Goal: Transaction & Acquisition: Book appointment/travel/reservation

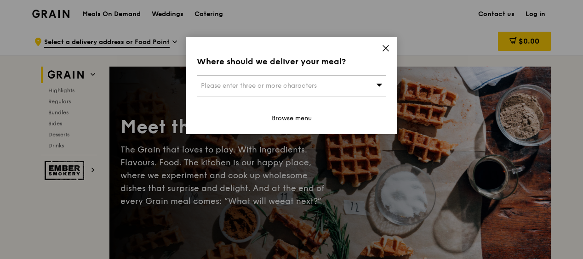
click at [283, 86] on span "Please enter three or more characters" at bounding box center [259, 86] width 116 height 8
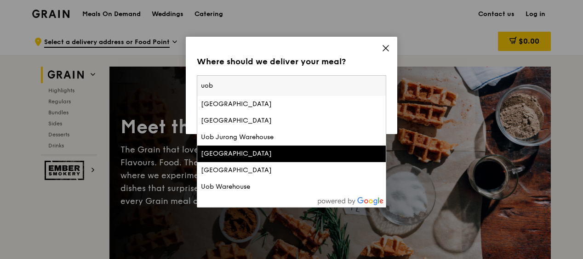
type input "uob"
click at [240, 150] on div "Uob Plaza" at bounding box center [269, 154] width 136 height 9
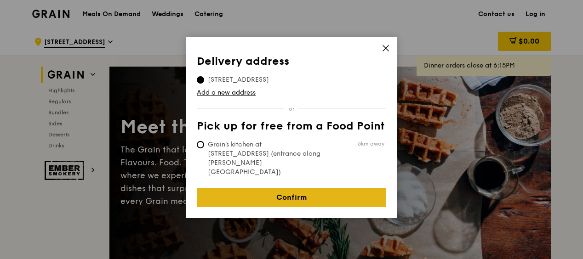
click at [305, 188] on link "Confirm" at bounding box center [292, 197] width 190 height 19
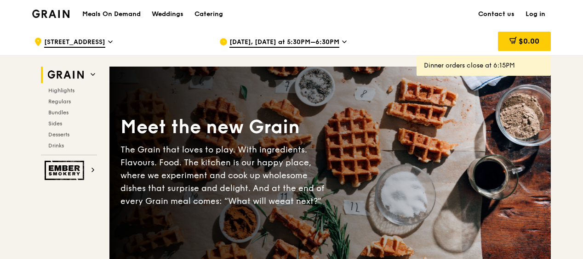
click at [289, 41] on span "Aug 19, Today at 5:30PM–6:30PM" at bounding box center [285, 43] width 110 height 10
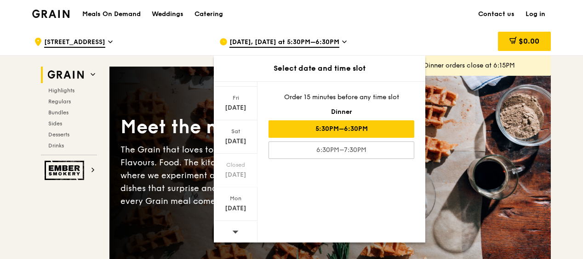
scroll to position [120, 0]
click at [240, 230] on div at bounding box center [236, 232] width 44 height 23
click at [383, 14] on div "Meals On Demand Weddings Catering Contact us Log in" at bounding box center [291, 14] width 519 height 28
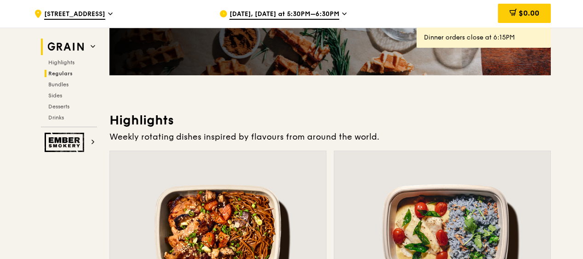
scroll to position [0, 0]
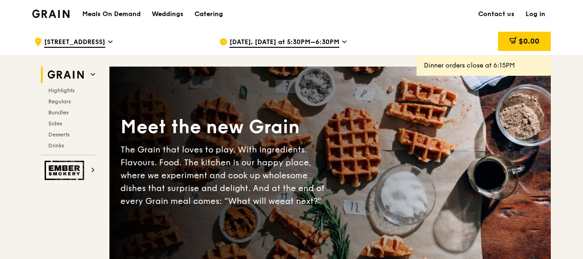
click at [210, 11] on div "Catering" at bounding box center [209, 14] width 29 height 28
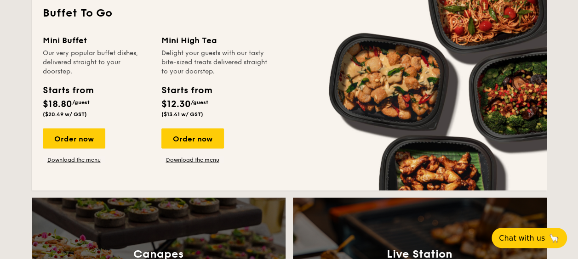
scroll to position [782, 0]
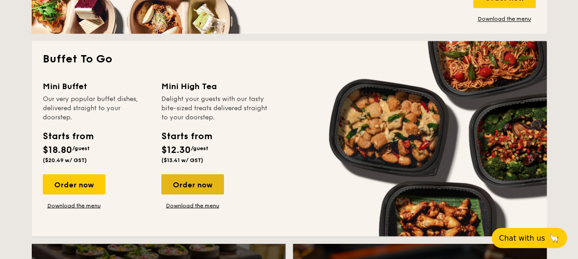
click at [198, 185] on div "Order now" at bounding box center [192, 184] width 63 height 20
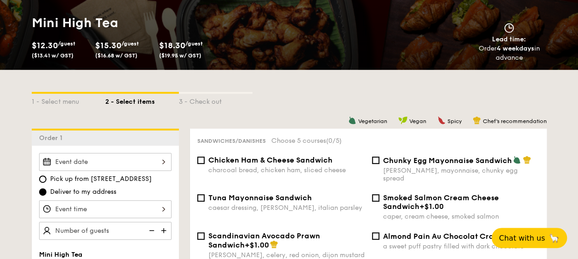
scroll to position [138, 0]
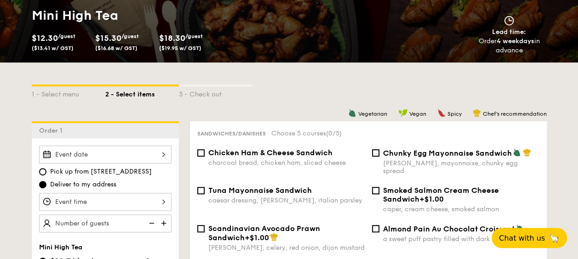
click at [148, 159] on div at bounding box center [105, 155] width 132 height 18
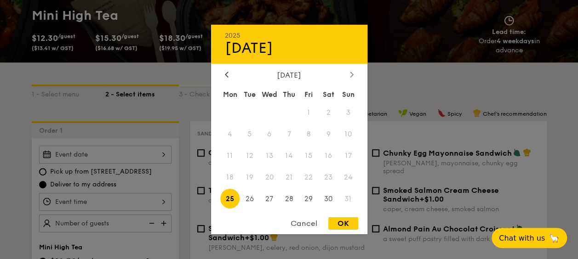
click at [349, 75] on div at bounding box center [352, 75] width 8 height 9
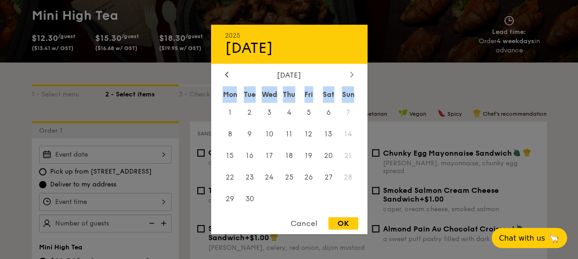
click at [349, 75] on div at bounding box center [352, 75] width 8 height 9
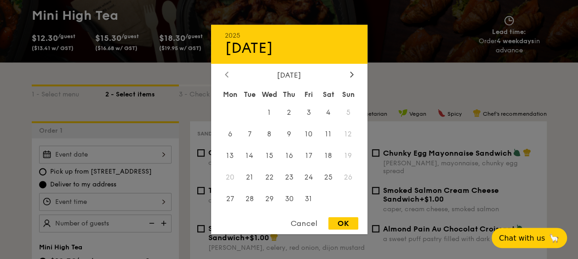
click at [227, 73] on icon at bounding box center [227, 74] width 4 height 6
click at [289, 177] on span "25" at bounding box center [289, 177] width 20 height 20
click at [340, 224] on div "OK" at bounding box center [343, 224] width 30 height 12
type input "[DATE]"
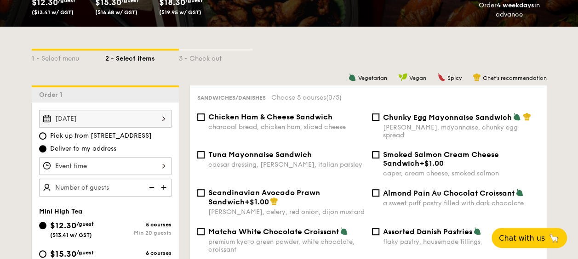
scroll to position [230, 0]
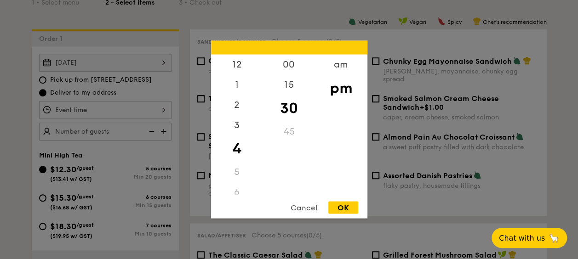
click at [98, 109] on div "12 1 2 3 4 5 6 7 8 9 10 11 00 15 30 45 am pm Cancel OK" at bounding box center [105, 110] width 132 height 18
click at [232, 178] on div "5" at bounding box center [237, 172] width 52 height 20
click at [233, 175] on div "5" at bounding box center [237, 172] width 52 height 20
click at [238, 171] on div "5" at bounding box center [237, 172] width 52 height 20
drag, startPoint x: 241, startPoint y: 151, endPoint x: 235, endPoint y: 167, distance: 16.3
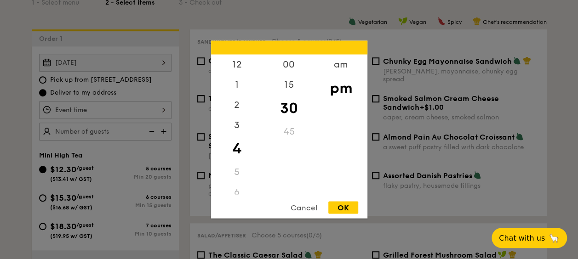
click at [235, 167] on div "12 1 2 3 4 5 6 7 8 9 10 11" at bounding box center [237, 125] width 52 height 140
click at [235, 167] on div "5" at bounding box center [237, 172] width 52 height 20
click at [257, 124] on div "3" at bounding box center [237, 128] width 52 height 27
drag, startPoint x: 259, startPoint y: 124, endPoint x: 257, endPoint y: 152, distance: 28.1
click at [257, 152] on div "12 1 2 3 4 5 6 7 8 9 10 11" at bounding box center [237, 125] width 52 height 140
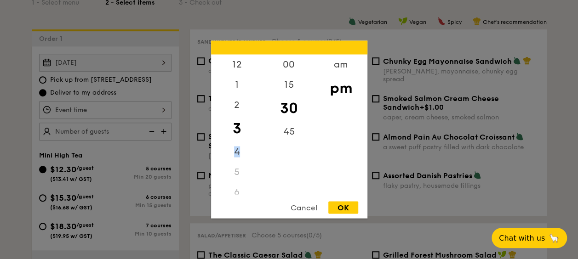
drag, startPoint x: 257, startPoint y: 152, endPoint x: 234, endPoint y: 177, distance: 33.5
click at [232, 180] on div "5" at bounding box center [237, 172] width 52 height 20
click at [284, 136] on div "45" at bounding box center [289, 135] width 52 height 27
click at [236, 155] on div "4" at bounding box center [237, 155] width 52 height 27
click at [232, 170] on div "5" at bounding box center [237, 172] width 52 height 20
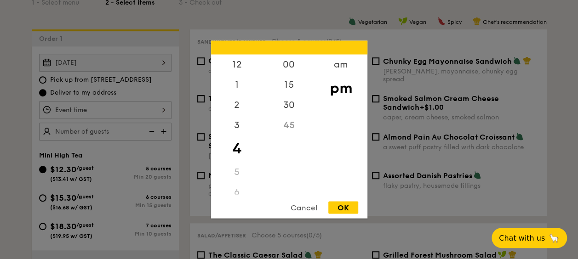
click at [239, 173] on div "5" at bounding box center [237, 172] width 52 height 20
drag, startPoint x: 239, startPoint y: 173, endPoint x: 351, endPoint y: 99, distance: 134.6
click at [349, 101] on div "pm" at bounding box center [341, 88] width 52 height 27
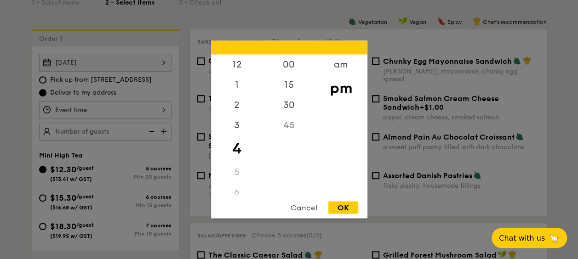
click at [288, 126] on div "45" at bounding box center [289, 125] width 52 height 20
click at [292, 87] on div "15" at bounding box center [289, 88] width 52 height 27
click at [288, 115] on div "30" at bounding box center [289, 115] width 52 height 27
click at [289, 126] on div "45" at bounding box center [289, 132] width 52 height 20
click at [289, 127] on div "45" at bounding box center [289, 132] width 52 height 20
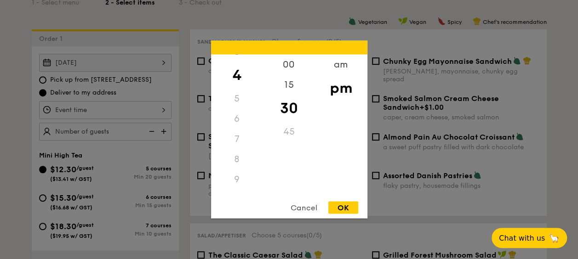
scroll to position [92, 0]
click at [236, 80] on div "5" at bounding box center [237, 80] width 52 height 20
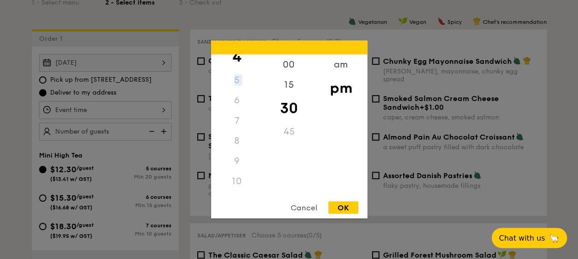
click at [235, 77] on div "5" at bounding box center [237, 80] width 52 height 20
click at [282, 109] on div "30" at bounding box center [289, 108] width 52 height 27
click at [293, 133] on div "45" at bounding box center [289, 132] width 52 height 20
click at [289, 132] on div "45" at bounding box center [289, 132] width 52 height 20
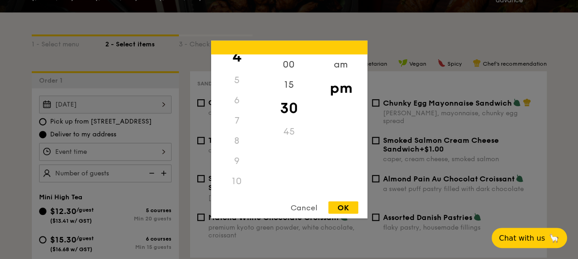
scroll to position [138, 0]
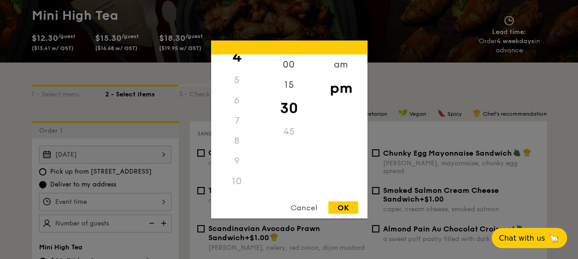
click at [340, 204] on div "OK" at bounding box center [343, 208] width 30 height 12
type input "4:30PM"
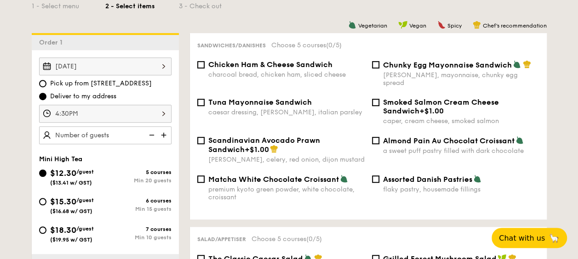
scroll to position [230, 0]
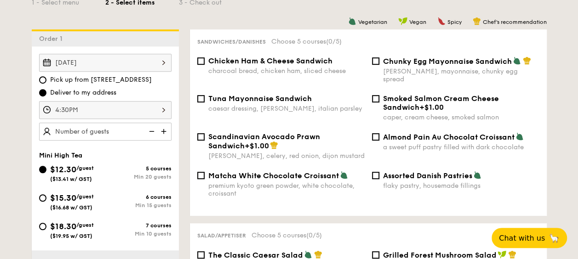
click at [91, 111] on div "4:30PM" at bounding box center [105, 110] width 132 height 18
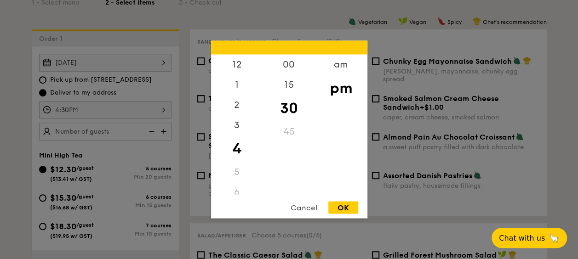
click at [92, 94] on div at bounding box center [289, 129] width 578 height 259
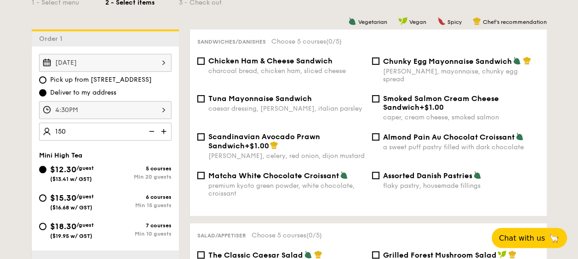
type input "150 guests"
click at [43, 195] on input "$15.30 /guest ($16.68 w/ GST) 6 courses Min 15 guests" at bounding box center [42, 198] width 7 height 7
radio input "true"
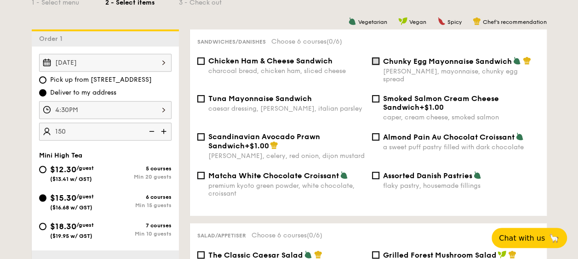
click at [378, 59] on input "Chunky Egg Mayonnaise Sandwich dijon mustard, mayonnaise, chunky egg spread" at bounding box center [375, 61] width 7 height 7
checkbox input "true"
click at [199, 62] on input "Chicken Ham & Cheese Sandwich charcoal bread, chicken ham, sliced cheese" at bounding box center [200, 61] width 7 height 7
checkbox input "true"
click at [199, 97] on div "Tuna Mayonnaise Sandwich caesar dressing, [GEOGRAPHIC_DATA], italian parsley" at bounding box center [281, 103] width 175 height 18
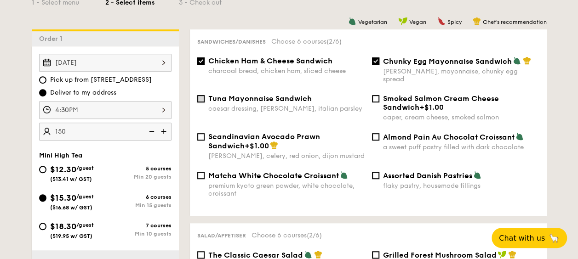
click at [202, 95] on input "Tuna Mayonnaise Sandwich caesar dressing, [GEOGRAPHIC_DATA], italian parsley" at bounding box center [200, 98] width 7 height 7
checkbox input "true"
click at [377, 172] on input "Assorted Danish Pastries flaky pastry, housemade fillings" at bounding box center [375, 175] width 7 height 7
checkbox input "true"
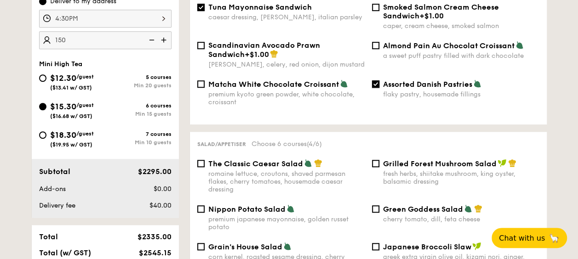
scroll to position [322, 0]
click at [201, 41] on input "Scandinavian Avocado Prawn Sandwich +$1.00 [PERSON_NAME], celery, red onion, di…" at bounding box center [200, 44] width 7 height 7
checkbox input "true"
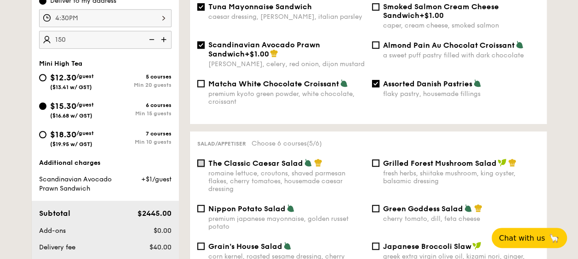
click at [200, 160] on input "The Classic Caesar Salad romaine lettuce, croutons, shaved parmesan flakes, che…" at bounding box center [200, 163] width 7 height 7
checkbox input "false"
click at [203, 41] on input "Scandinavian Avocado Prawn Sandwich +$1.00 [PERSON_NAME], celery, red onion, di…" at bounding box center [200, 44] width 7 height 7
checkbox input "false"
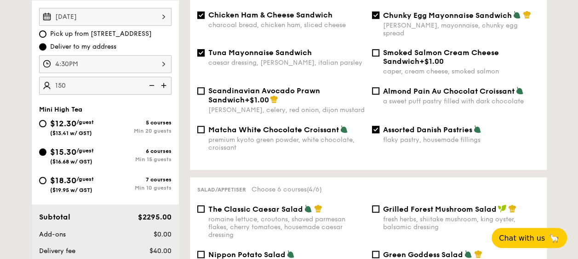
scroll to position [138, 0]
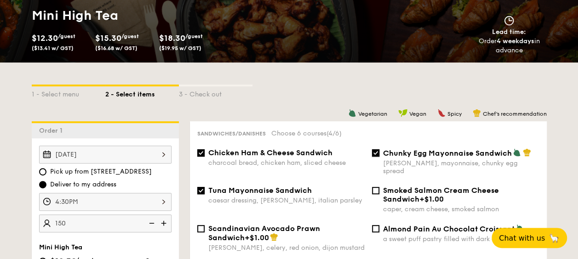
click at [374, 154] on input "Chunky Egg Mayonnaise Sandwich dijon mustard, mayonnaise, chunky egg spread" at bounding box center [375, 153] width 7 height 7
checkbox input "false"
click at [201, 187] on input "Tuna Mayonnaise Sandwich caesar dressing, [GEOGRAPHIC_DATA], italian parsley" at bounding box center [200, 190] width 7 height 7
checkbox input "false"
click at [201, 153] on input "Chicken Ham & Cheese Sandwich charcoal bread, chicken ham, sliced cheese" at bounding box center [200, 153] width 7 height 7
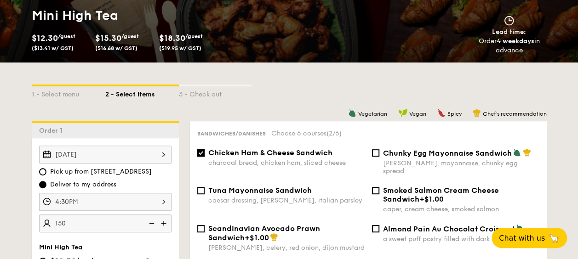
checkbox input "false"
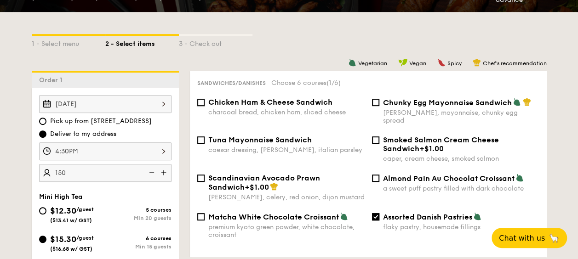
scroll to position [230, 0]
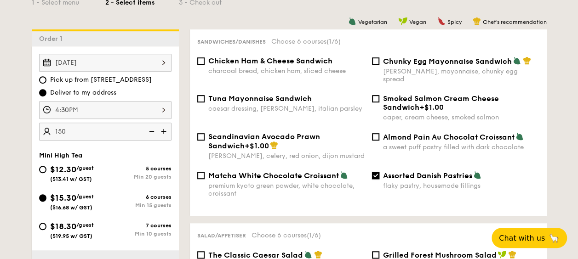
click at [374, 172] on input "Assorted Danish Pastries flaky pastry, housemade fillings" at bounding box center [375, 175] width 7 height 7
checkbox input "false"
click at [374, 95] on input "Smoked Salmon Cream Cheese Sandwich +$1.00 caper, cream cheese, smoked salmon" at bounding box center [375, 98] width 7 height 7
checkbox input "true"
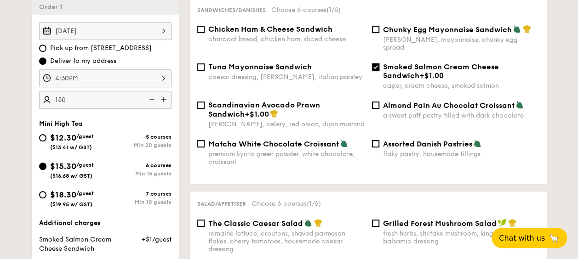
scroll to position [414, 0]
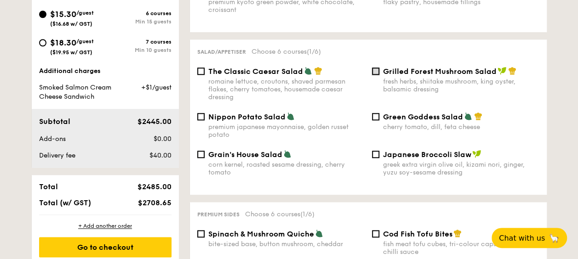
click at [376, 69] on input "Grilled Forest Mushroom Salad fresh herbs, shiitake mushroom, king oyster, bals…" at bounding box center [375, 71] width 7 height 7
checkbox input "true"
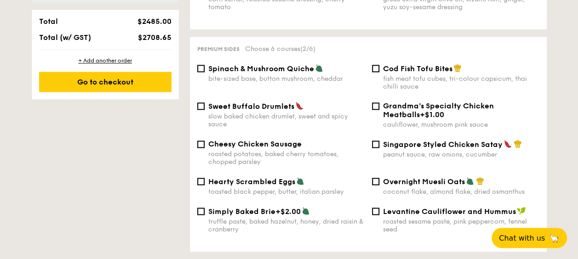
scroll to position [598, 0]
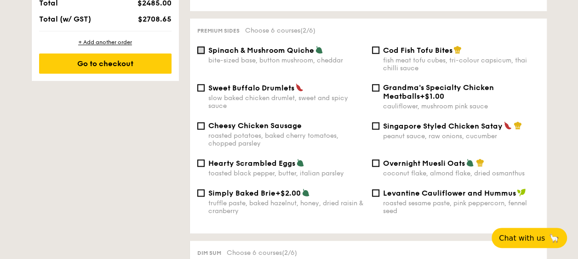
click at [202, 46] on input "Spinach & Mushroom Quiche bite-sized base, button mushroom, cheddar" at bounding box center [200, 49] width 7 height 7
checkbox input "true"
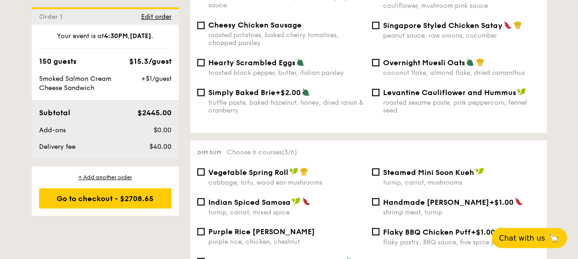
scroll to position [782, 0]
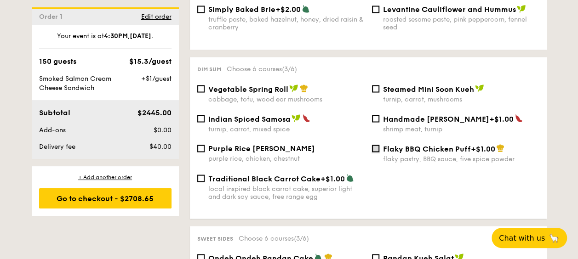
click at [374, 145] on input "Flaky BBQ Chicken Puff +$1.00 flaky pastry, BBQ sauce, five spice powder" at bounding box center [375, 148] width 7 height 7
checkbox input "true"
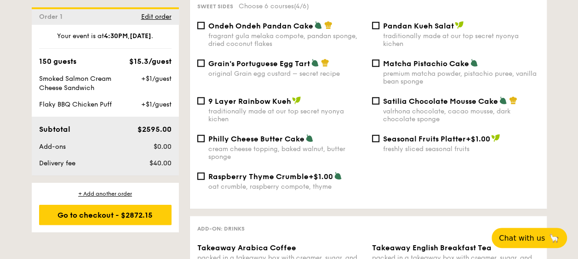
scroll to position [966, 0]
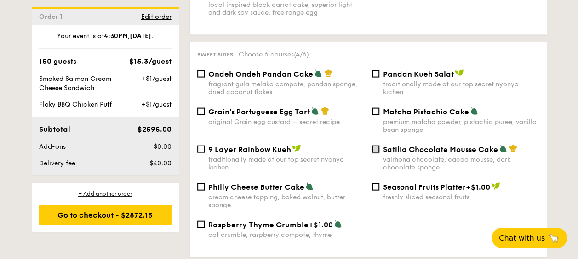
click at [377, 148] on input "Satilia Chocolate Mousse Cake valrhona chocolate, cacao mousse, dark chocolate …" at bounding box center [375, 149] width 7 height 7
checkbox input "true"
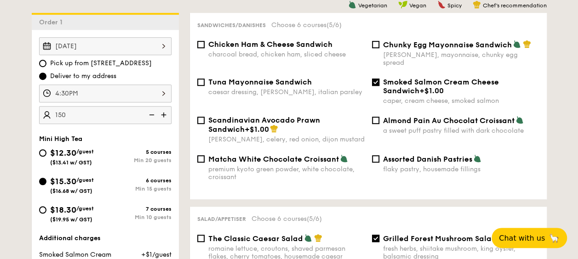
scroll to position [230, 0]
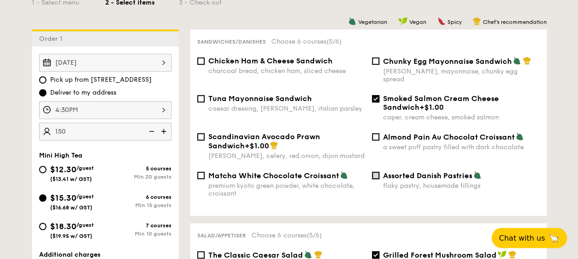
click at [378, 172] on input "Assorted Danish Pastries flaky pastry, housemade fillings" at bounding box center [375, 175] width 7 height 7
checkbox input "true"
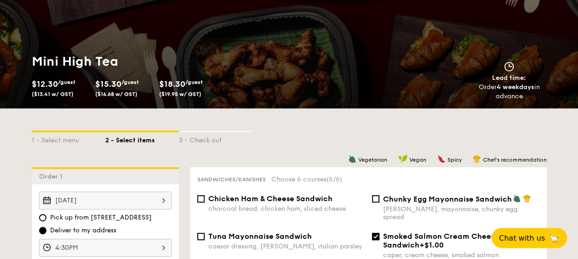
scroll to position [184, 0]
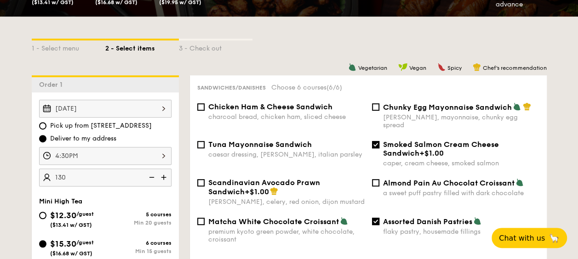
type input "130 guests"
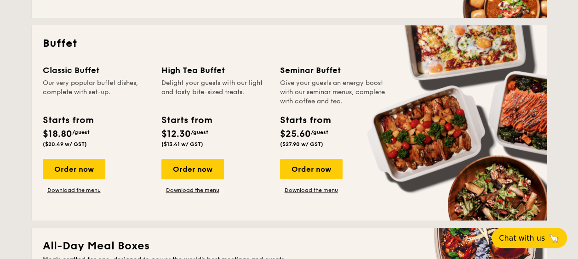
scroll to position [408, 0]
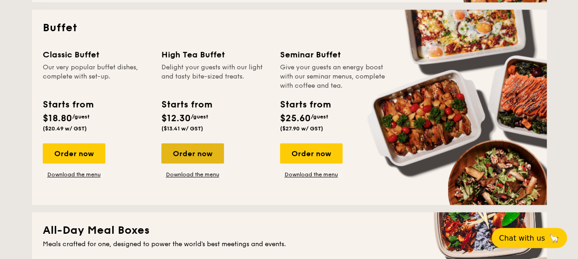
click at [195, 155] on div "Order now" at bounding box center [192, 154] width 63 height 20
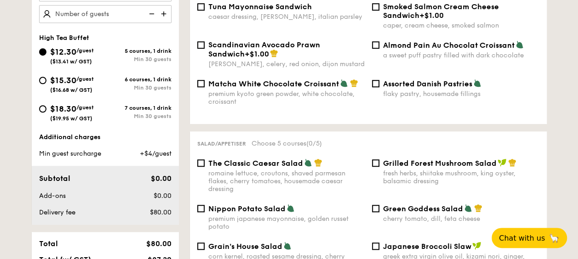
scroll to position [138, 0]
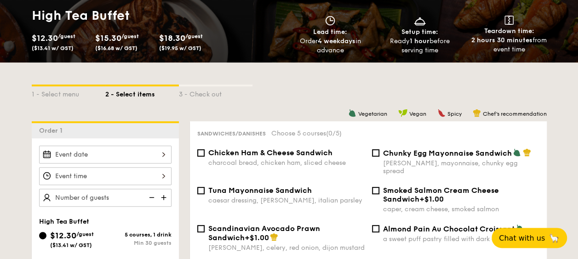
click at [93, 154] on div at bounding box center [105, 155] width 132 height 18
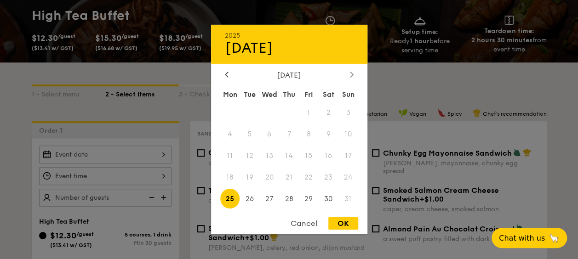
click at [355, 74] on div at bounding box center [352, 75] width 8 height 9
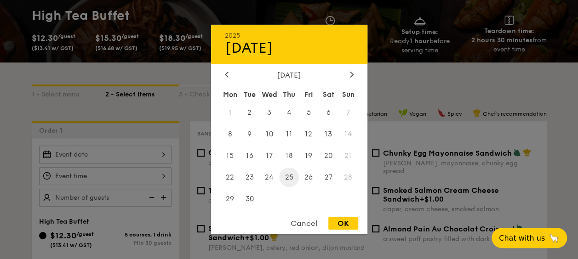
click at [297, 173] on span "25" at bounding box center [289, 177] width 20 height 20
click at [344, 225] on div "OK" at bounding box center [343, 224] width 30 height 12
type input "[DATE]"
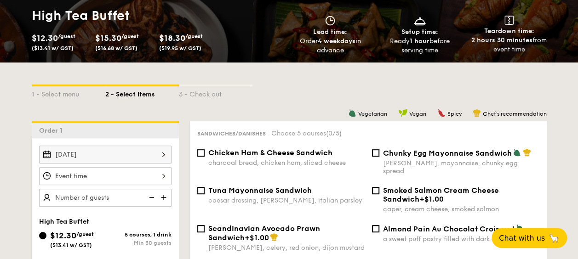
click at [155, 178] on div at bounding box center [105, 176] width 132 height 18
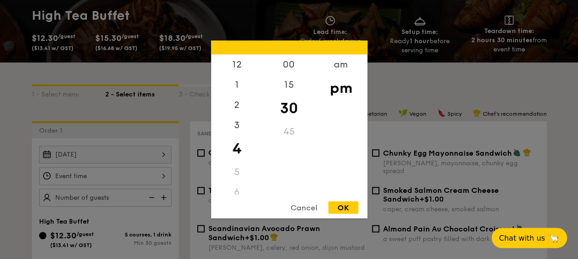
click at [236, 171] on div "5" at bounding box center [237, 172] width 52 height 20
click at [230, 173] on div "5" at bounding box center [237, 172] width 52 height 20
click at [288, 106] on div "30" at bounding box center [289, 108] width 52 height 27
click at [289, 138] on div "45" at bounding box center [289, 132] width 52 height 20
click at [329, 98] on div "pm" at bounding box center [341, 88] width 52 height 27
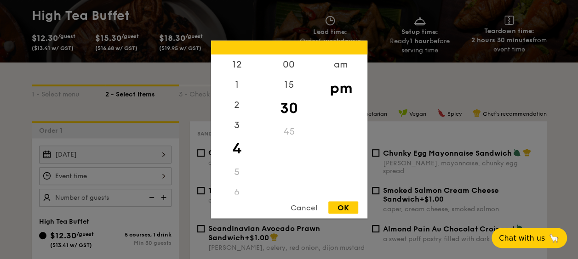
click at [340, 205] on div "OK" at bounding box center [343, 208] width 30 height 12
type input "4:30PM"
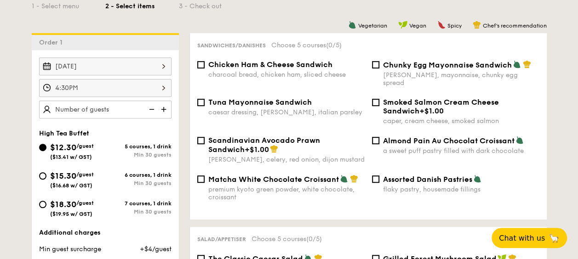
scroll to position [230, 0]
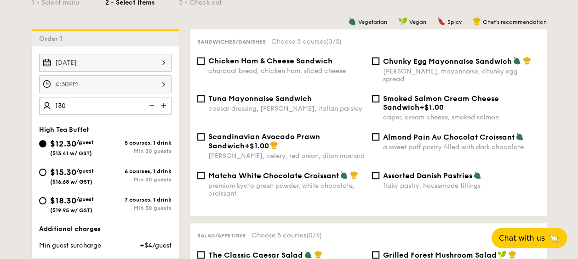
type input "130 guests"
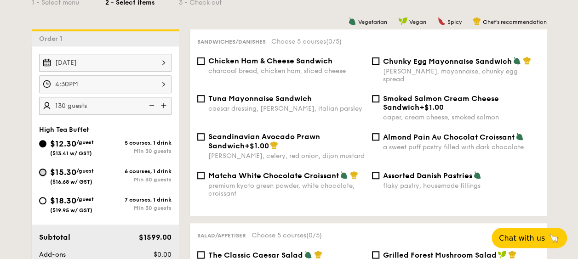
click at [44, 171] on input "$15.30 /guest ($16.68 w/ GST) 6 courses, 1 drink Min 30 guests" at bounding box center [42, 172] width 7 height 7
radio input "true"
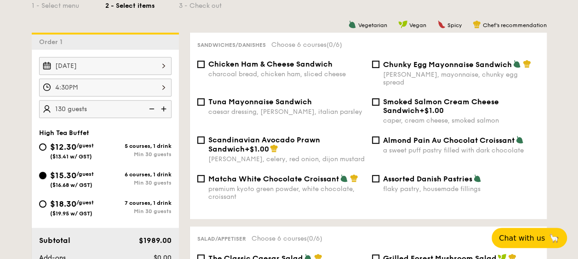
scroll to position [184, 0]
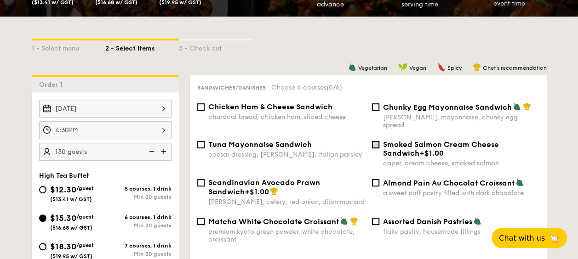
click at [377, 141] on input "Smoked Salmon Cream Cheese Sandwich +$1.00 caper, cream cheese, smoked salmon" at bounding box center [375, 144] width 7 height 7
checkbox input "true"
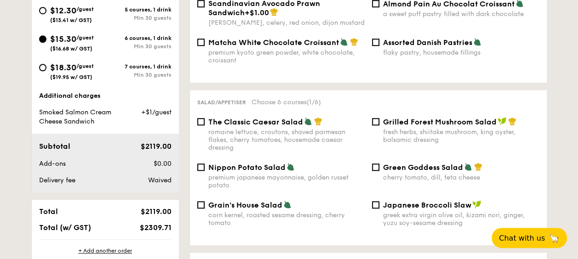
scroll to position [368, 0]
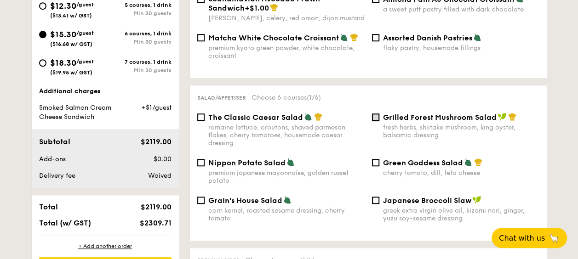
click at [376, 114] on input "Grilled Forest Mushroom Salad fresh herbs, shiitake mushroom, king oyster, bals…" at bounding box center [375, 117] width 7 height 7
checkbox input "true"
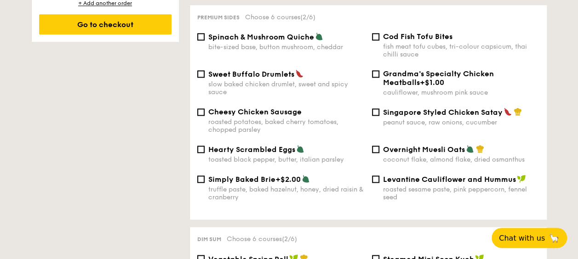
scroll to position [598, 0]
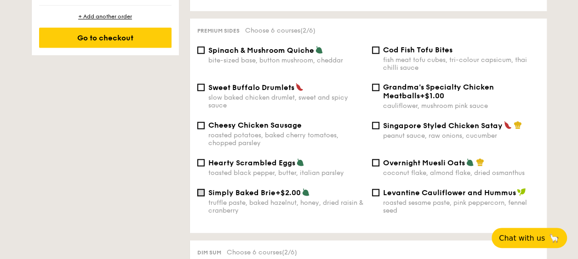
click at [202, 189] on input "Simply Baked Brie +$2.00 truffle paste, baked hazelnut, honey, dried raisin & c…" at bounding box center [200, 192] width 7 height 7
checkbox input "true"
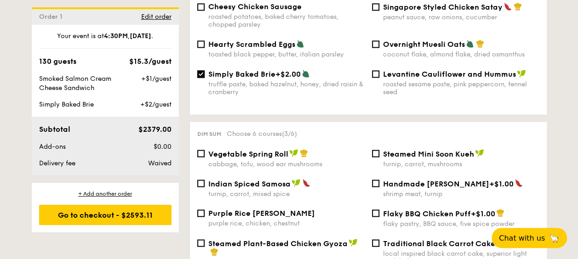
scroll to position [799, 0]
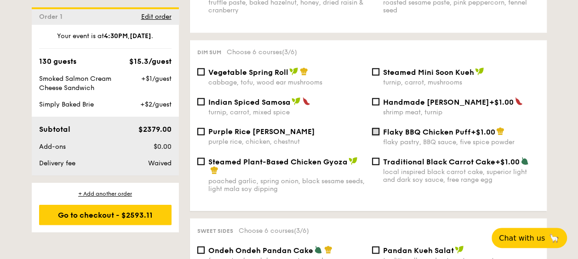
click at [373, 130] on input "Flaky BBQ Chicken Puff +$1.00 flaky pastry, BBQ sauce, five spice powder" at bounding box center [375, 131] width 7 height 7
checkbox input "true"
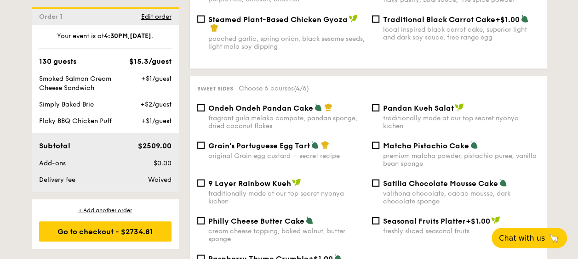
scroll to position [983, 0]
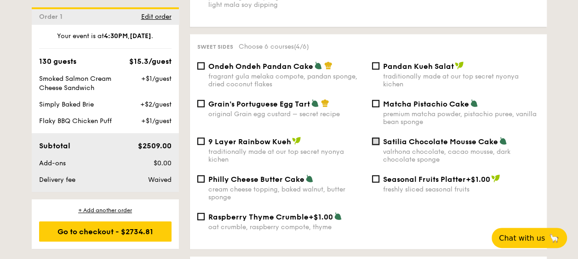
click at [378, 142] on input "Satilia Chocolate Mousse Cake valrhona chocolate, cacao mousse, dark chocolate …" at bounding box center [375, 141] width 7 height 7
checkbox input "true"
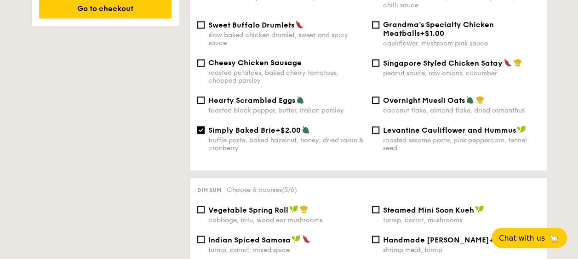
click at [201, 127] on input "Simply Baked Brie +$2.00 truffle paste, baked hazelnut, honey, dried raisin & c…" at bounding box center [200, 130] width 7 height 7
checkbox input "false"
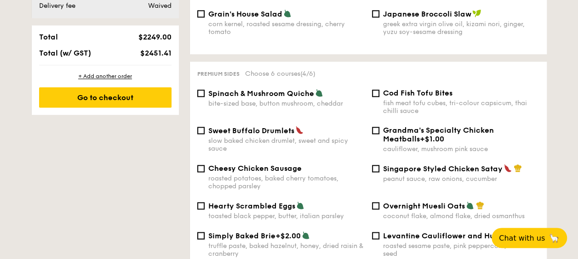
scroll to position [552, 0]
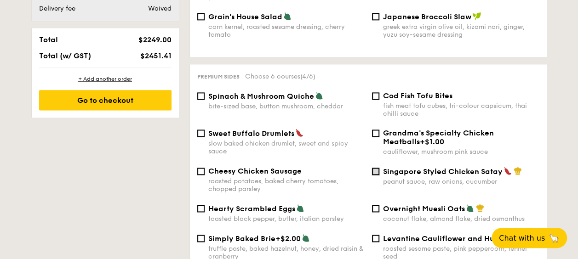
click at [375, 168] on input "Singapore Styled Chicken Satay peanut sauce, raw onions, cucumber" at bounding box center [375, 171] width 7 height 7
checkbox input "true"
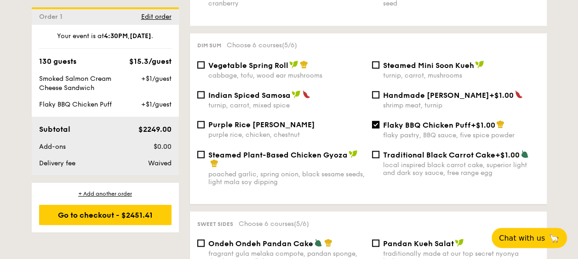
scroll to position [736, 0]
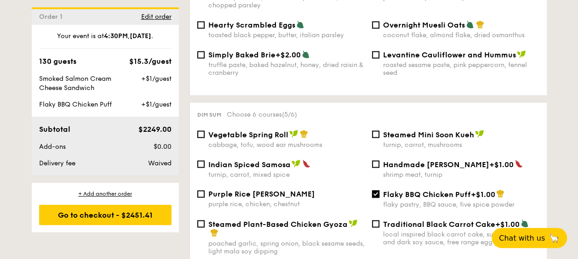
click at [377, 190] on input "Flaky BBQ Chicken Puff +$1.00 flaky pastry, BBQ sauce, five spice powder" at bounding box center [375, 193] width 7 height 7
checkbox input "false"
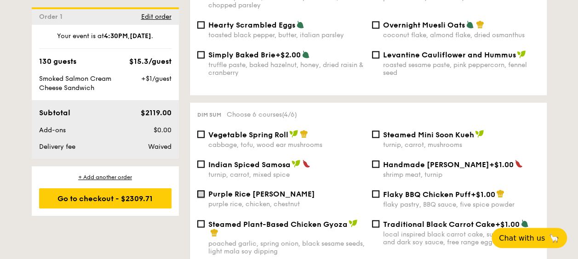
click at [203, 192] on input "Purple Rice Loh Mai Kai purple rice, chicken, chestnut" at bounding box center [200, 193] width 7 height 7
checkbox input "true"
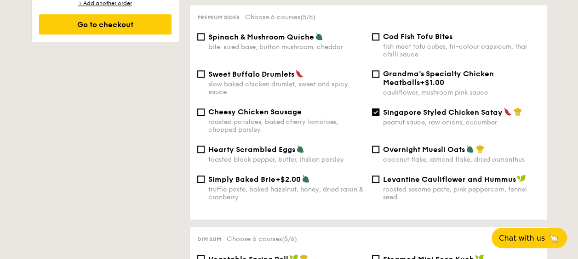
scroll to position [598, 0]
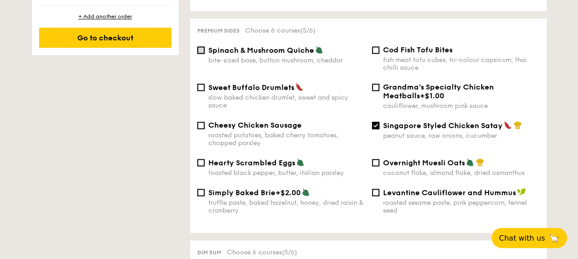
click at [204, 46] on input "Spinach & Mushroom Quiche bite-sized base, button mushroom, cheddar" at bounding box center [200, 49] width 7 height 7
checkbox input "true"
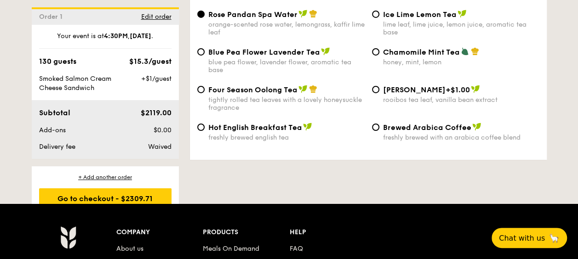
scroll to position [1472, 0]
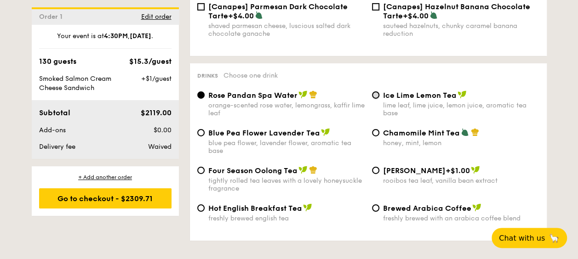
click at [378, 92] on input "Ice Lime Lemon Tea lime leaf, lime juice, lemon juice, aromatic tea base" at bounding box center [375, 95] width 7 height 7
radio input "true"
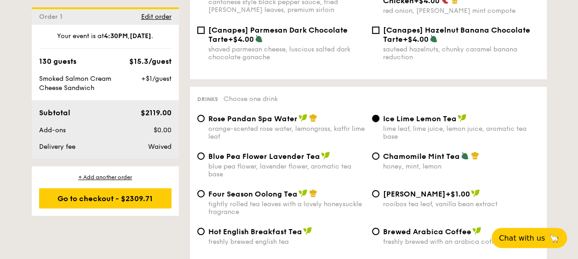
scroll to position [1451, 0]
